Goal: Task Accomplishment & Management: Manage account settings

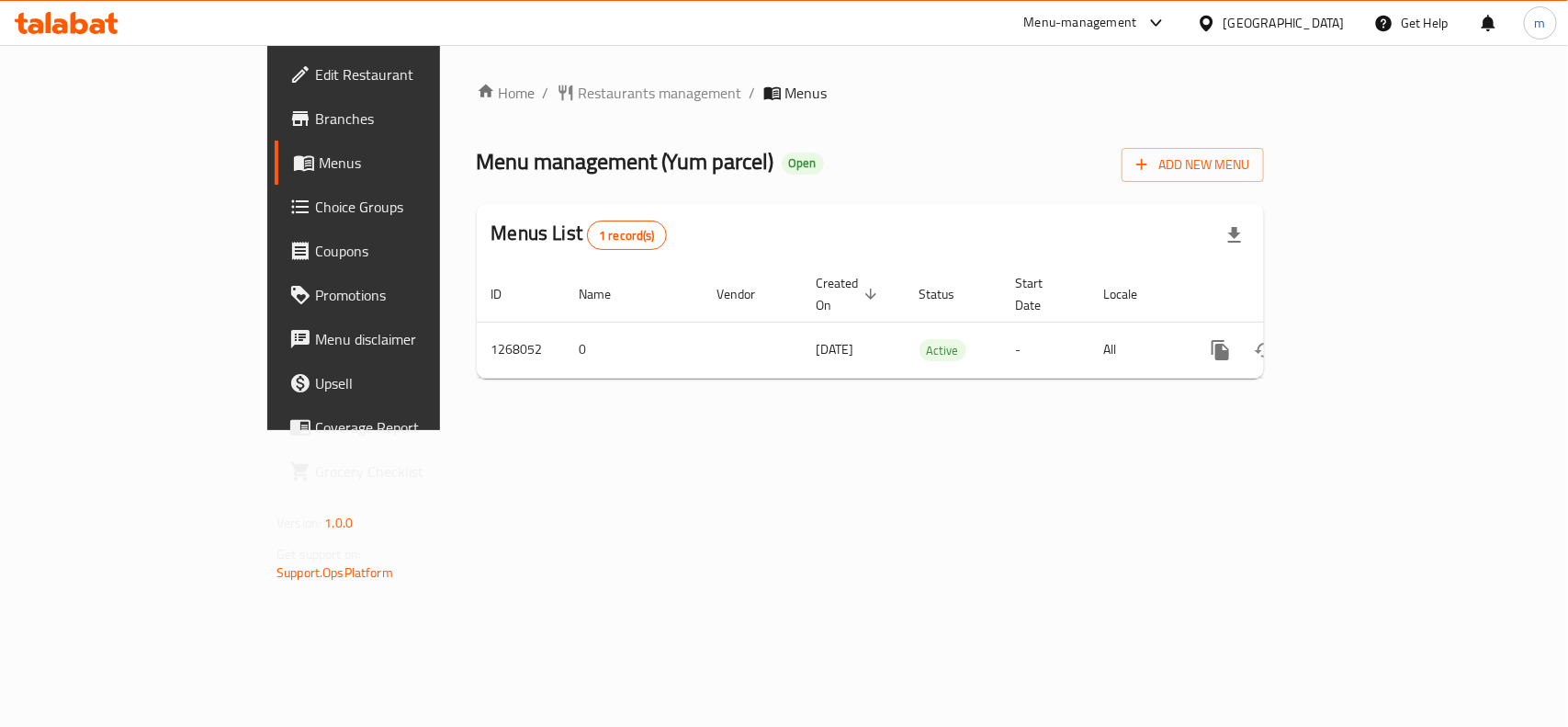
click at [275, 88] on link "Edit Restaurant" at bounding box center [401, 74] width 254 height 44
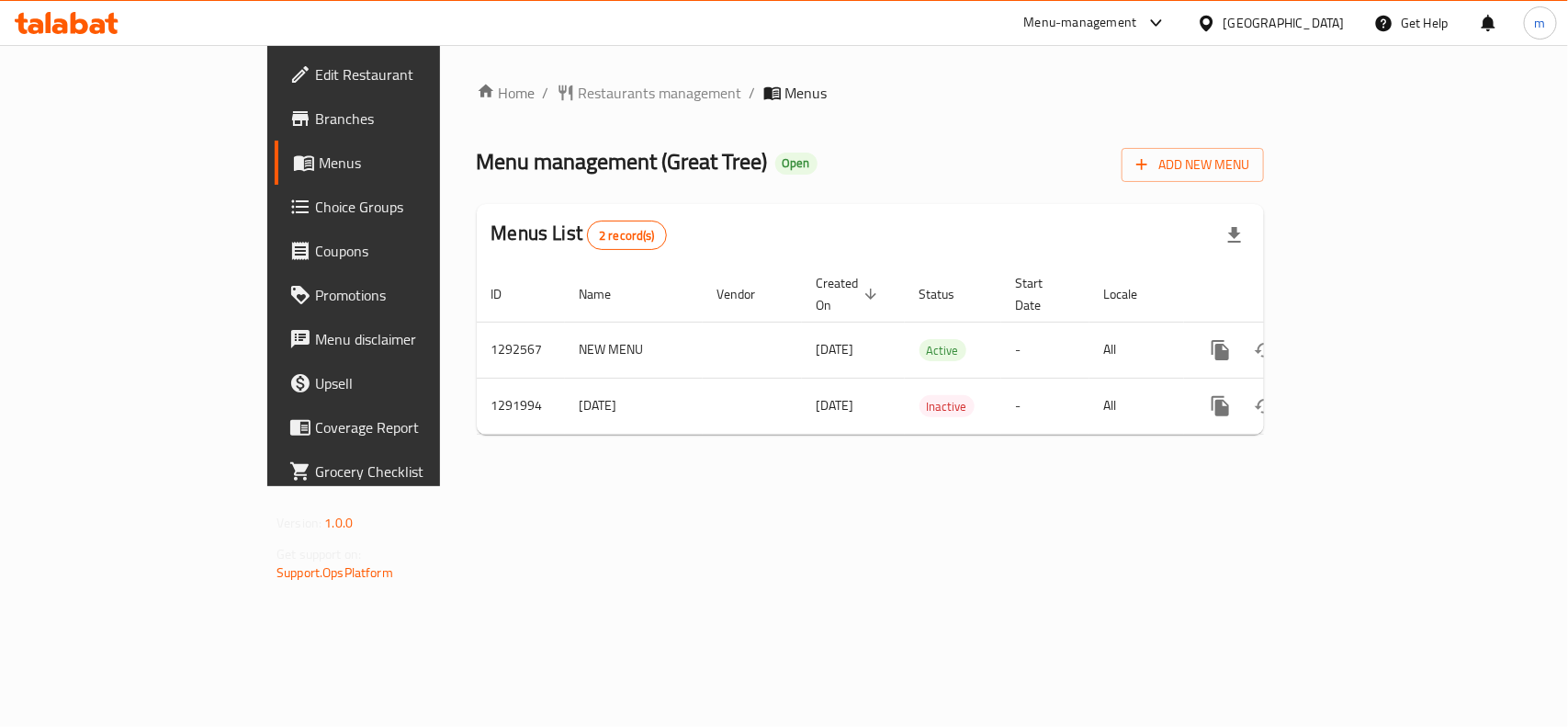
click at [315, 79] on span "Edit Restaurant" at bounding box center [415, 74] width 199 height 22
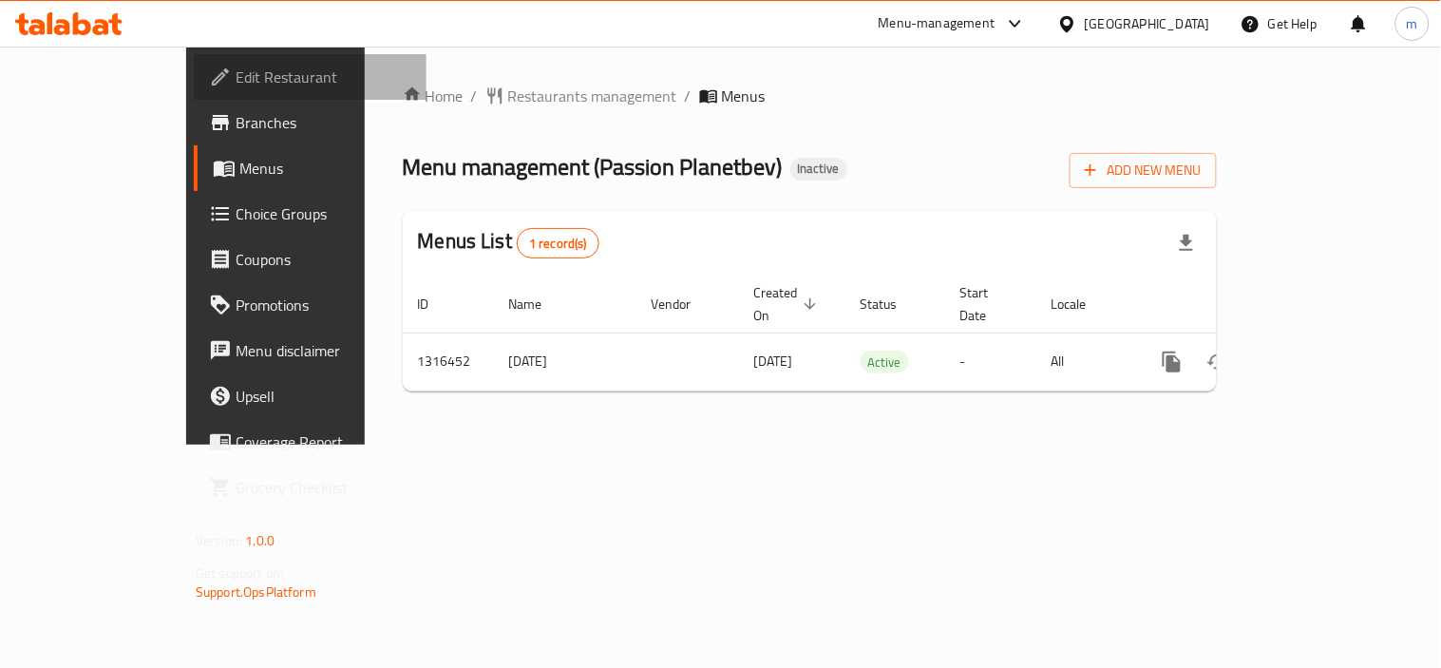
click at [236, 71] on span "Edit Restaurant" at bounding box center [324, 77] width 176 height 23
